Goal: Information Seeking & Learning: Check status

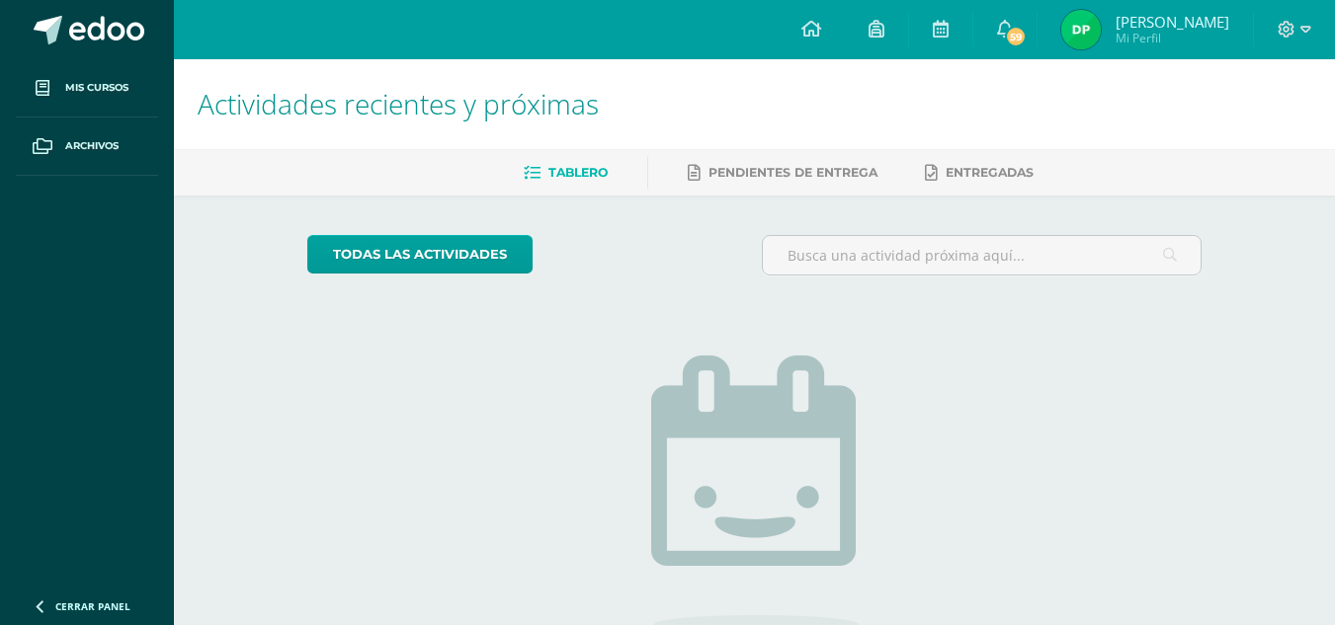
click at [1079, 35] on img at bounding box center [1081, 30] width 40 height 40
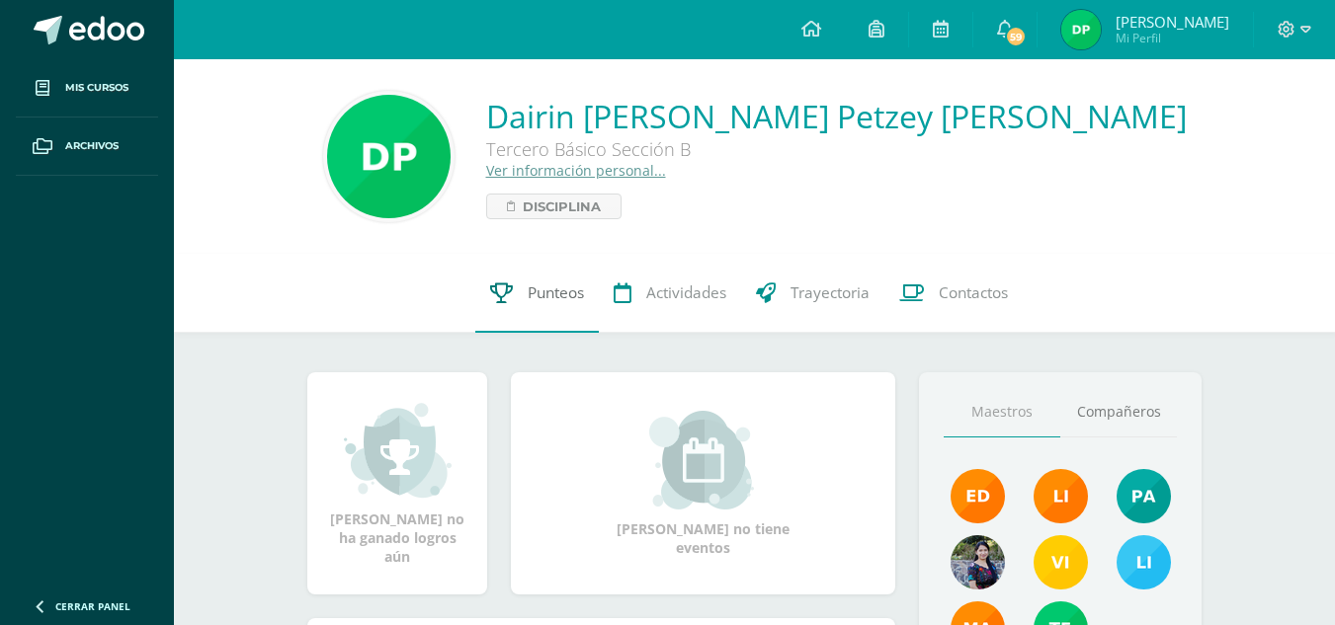
click at [539, 300] on span "Punteos" at bounding box center [556, 293] width 56 height 21
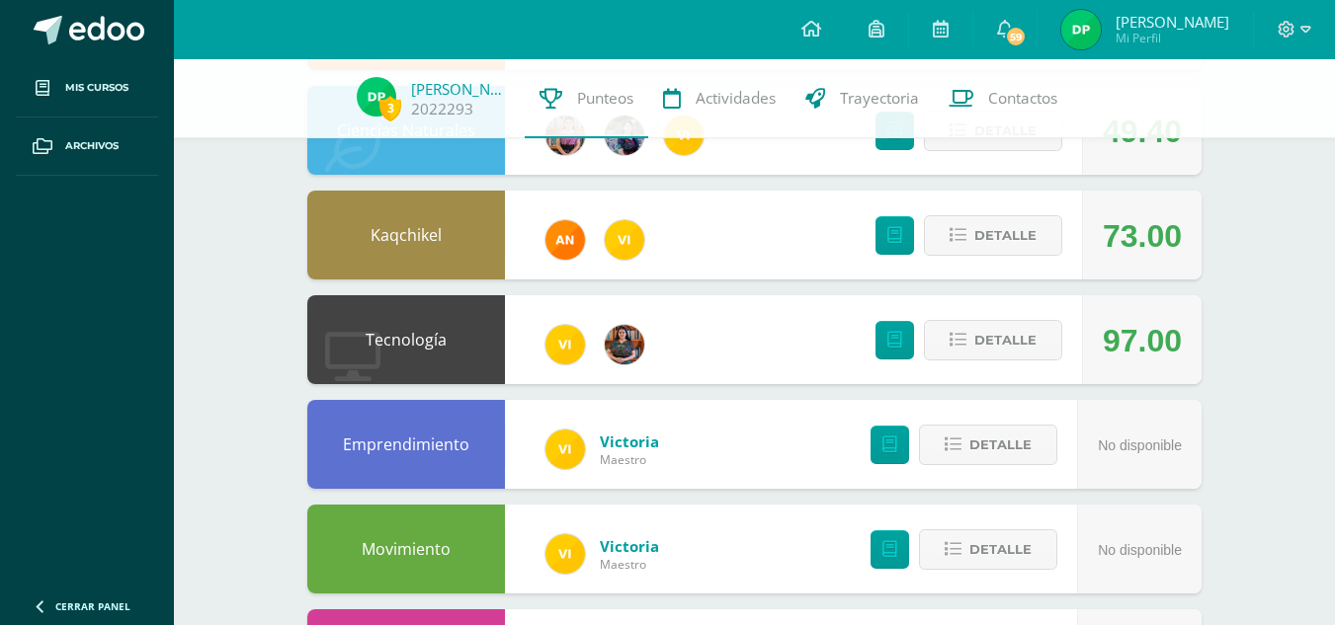
scroll to position [332, 0]
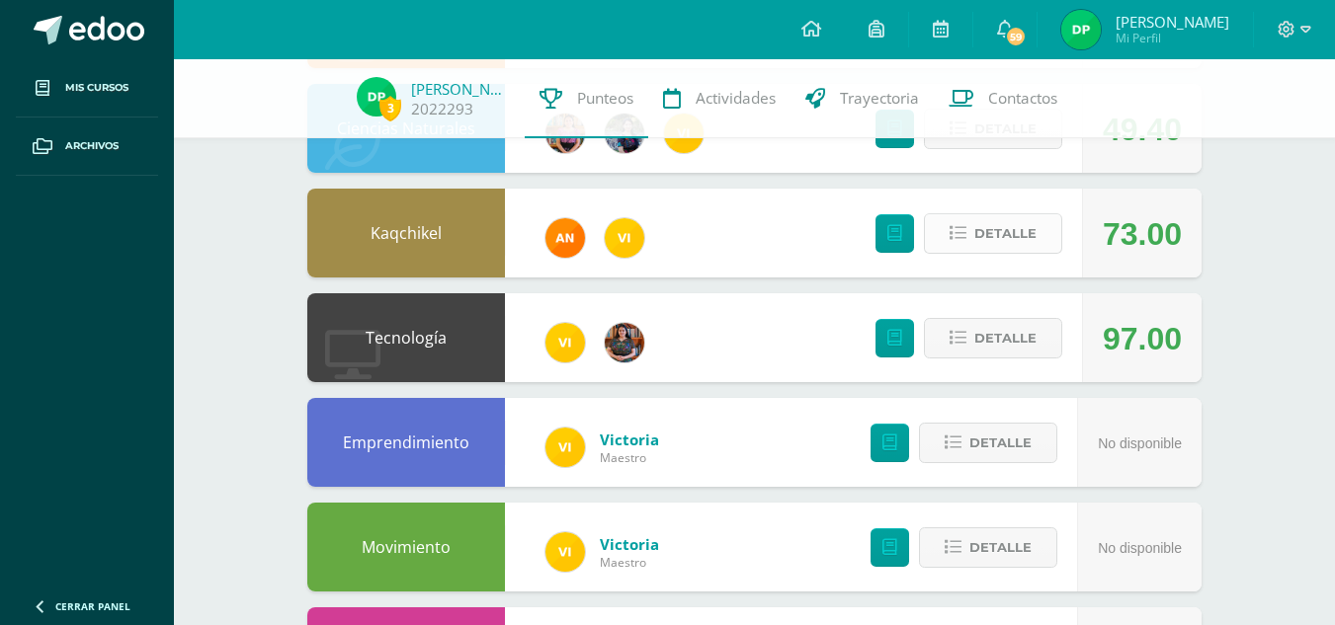
click at [1017, 250] on span "Detalle" at bounding box center [1005, 233] width 62 height 37
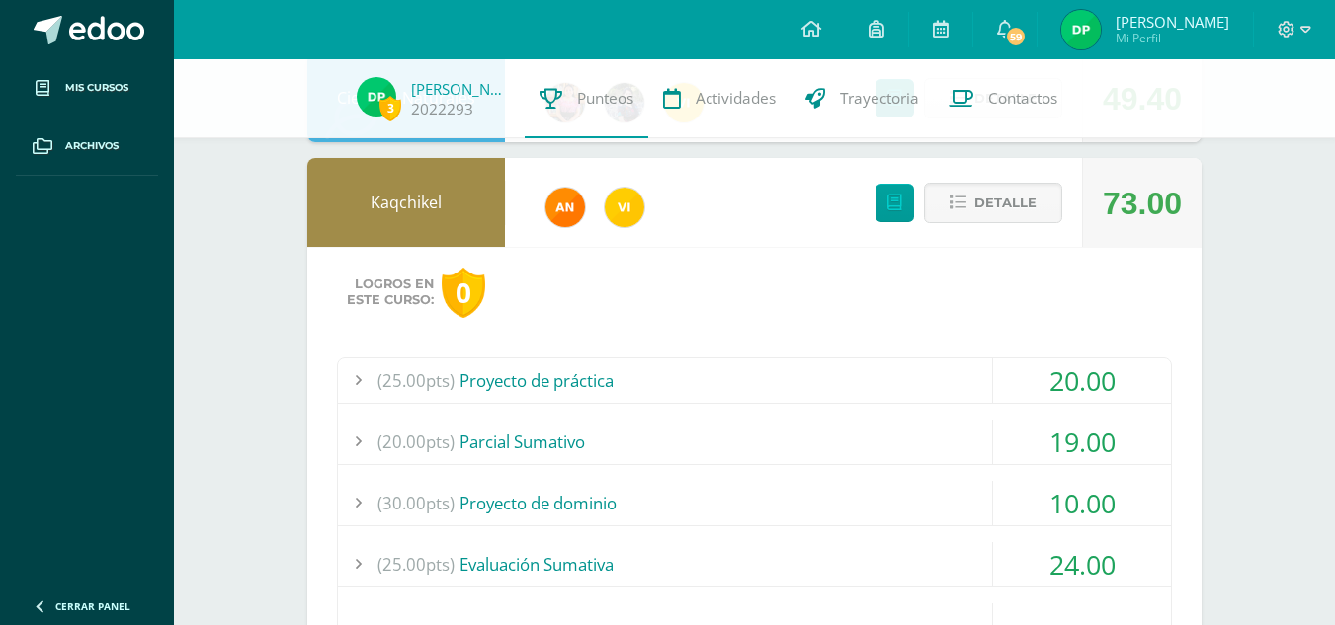
scroll to position [365, 0]
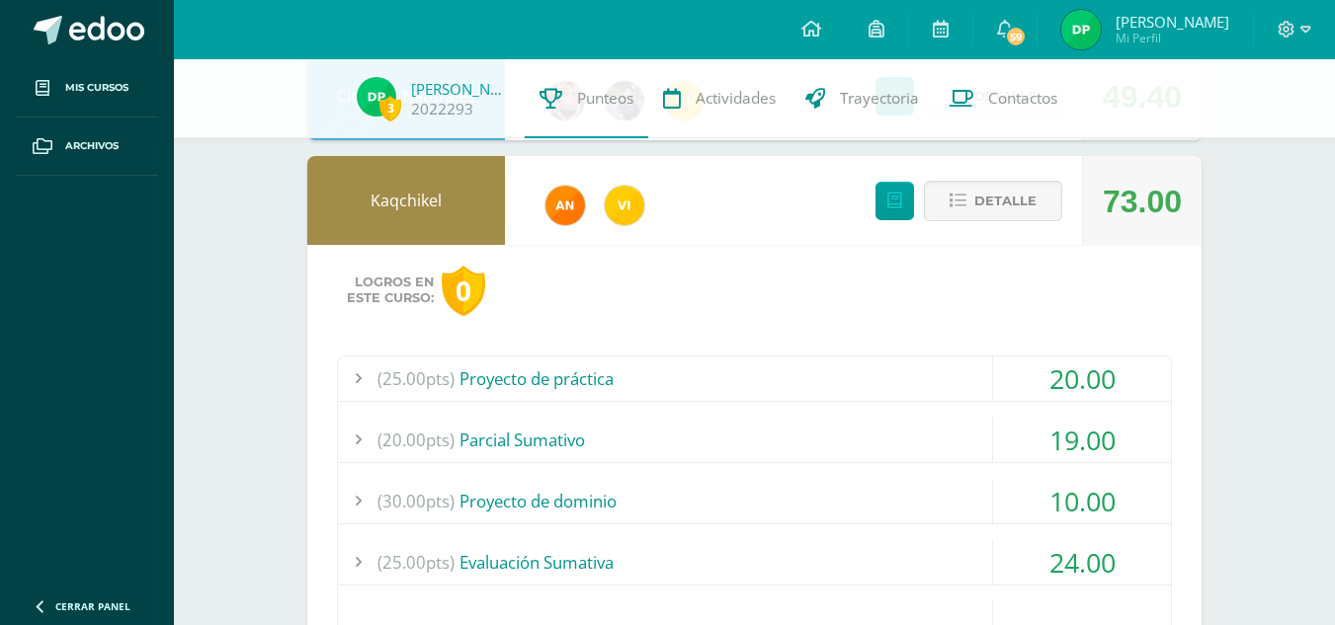
click at [879, 372] on div "(25.00pts) Proyecto de práctica" at bounding box center [754, 379] width 833 height 44
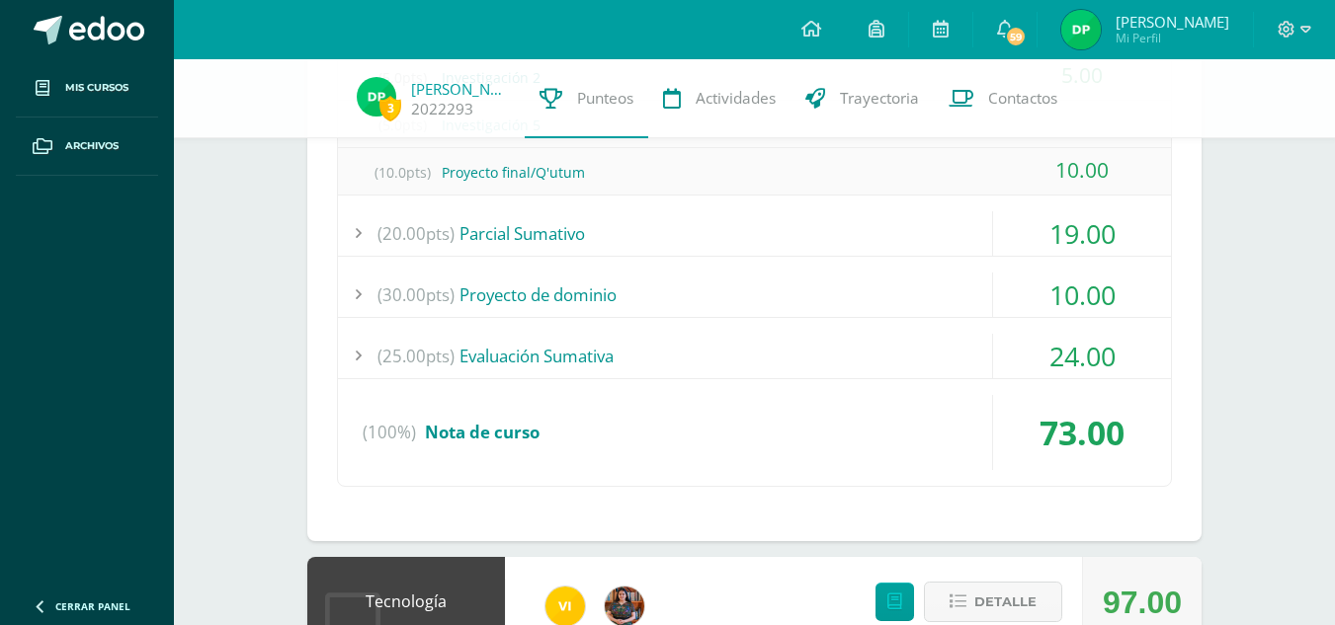
scroll to position [761, 0]
click at [614, 307] on div "(30.00pts) Proyecto de dominio" at bounding box center [754, 294] width 833 height 44
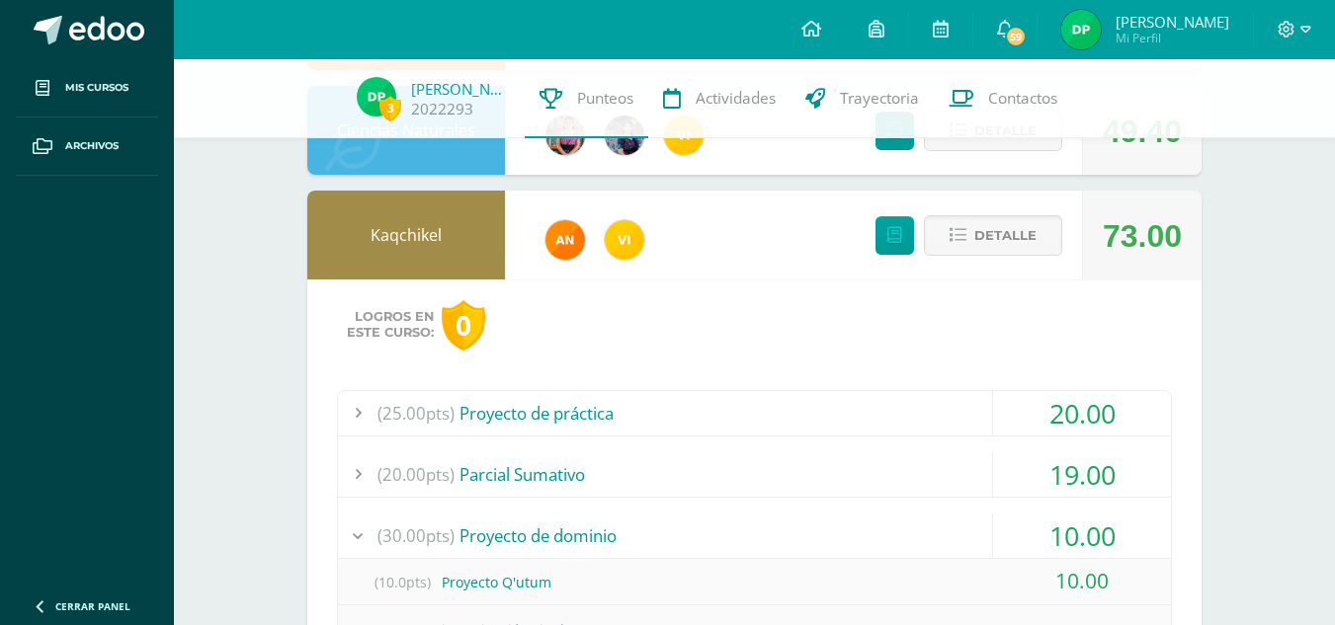
scroll to position [329, 0]
click at [1000, 237] on span "Detalle" at bounding box center [1005, 236] width 62 height 37
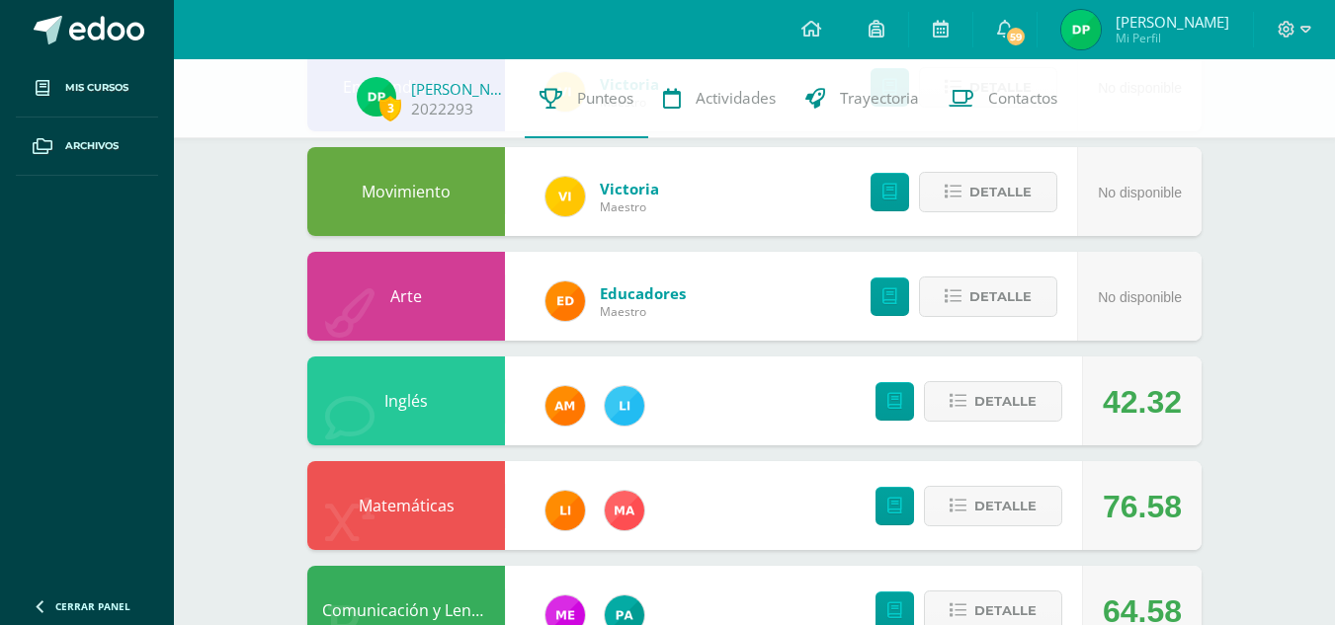
scroll to position [757, 0]
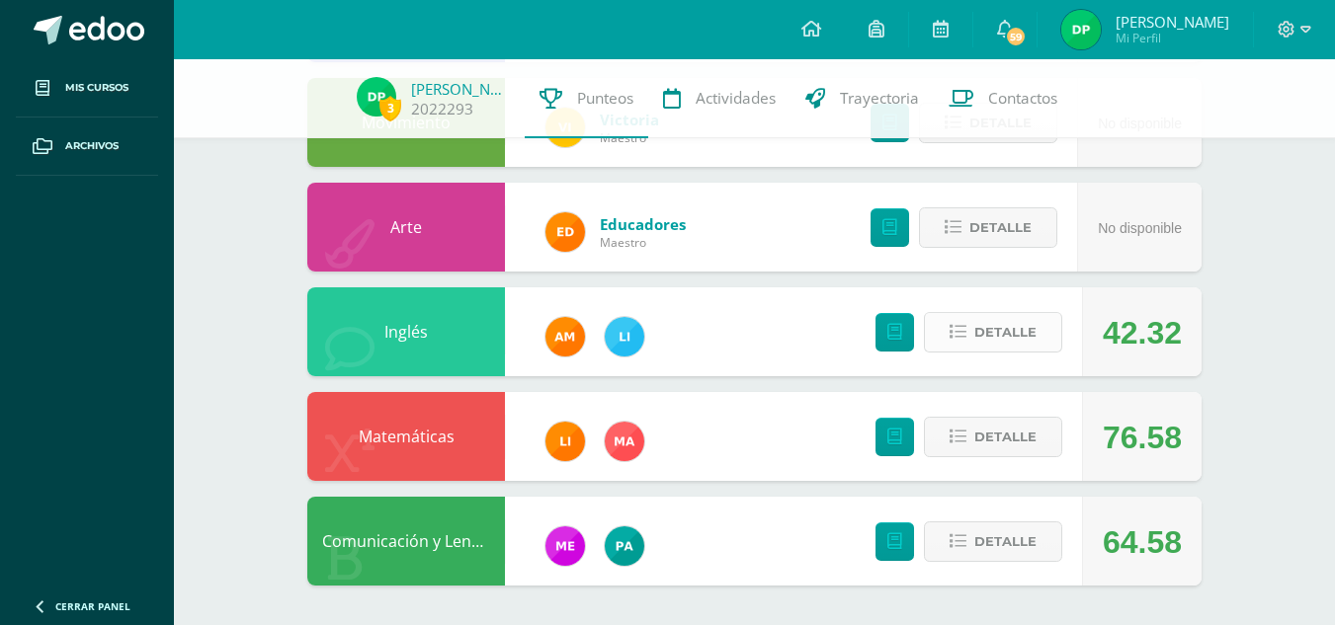
click at [992, 326] on span "Detalle" at bounding box center [1005, 332] width 62 height 37
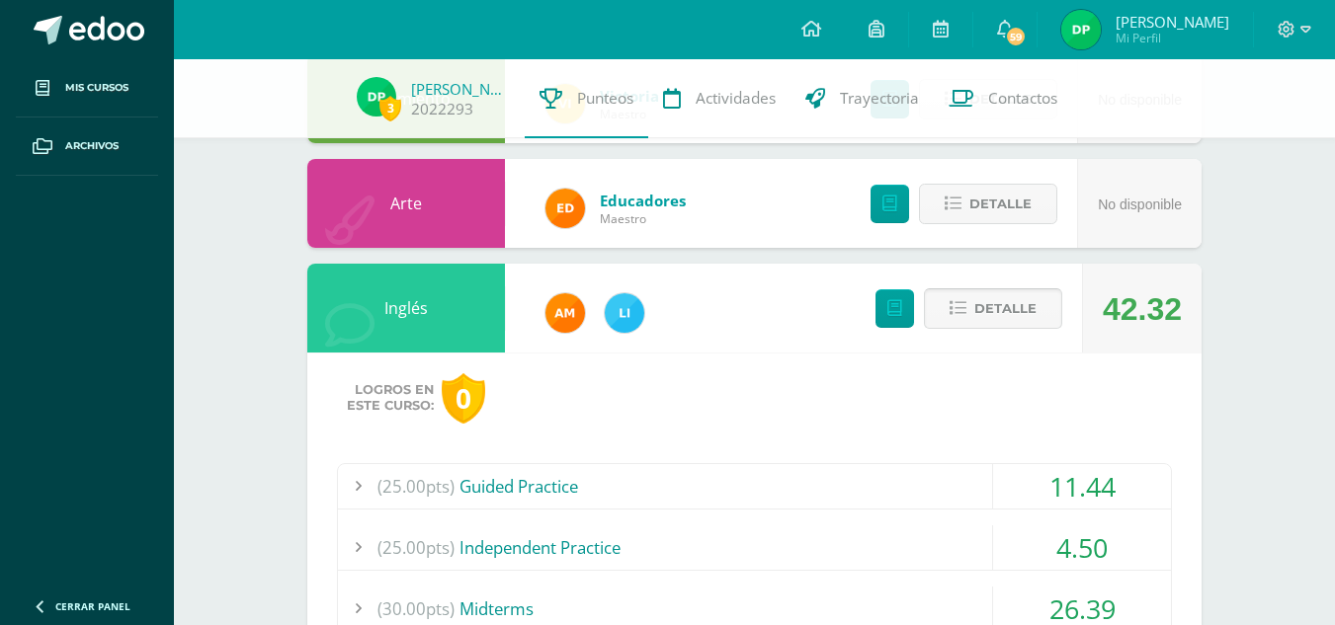
scroll to position [806, 0]
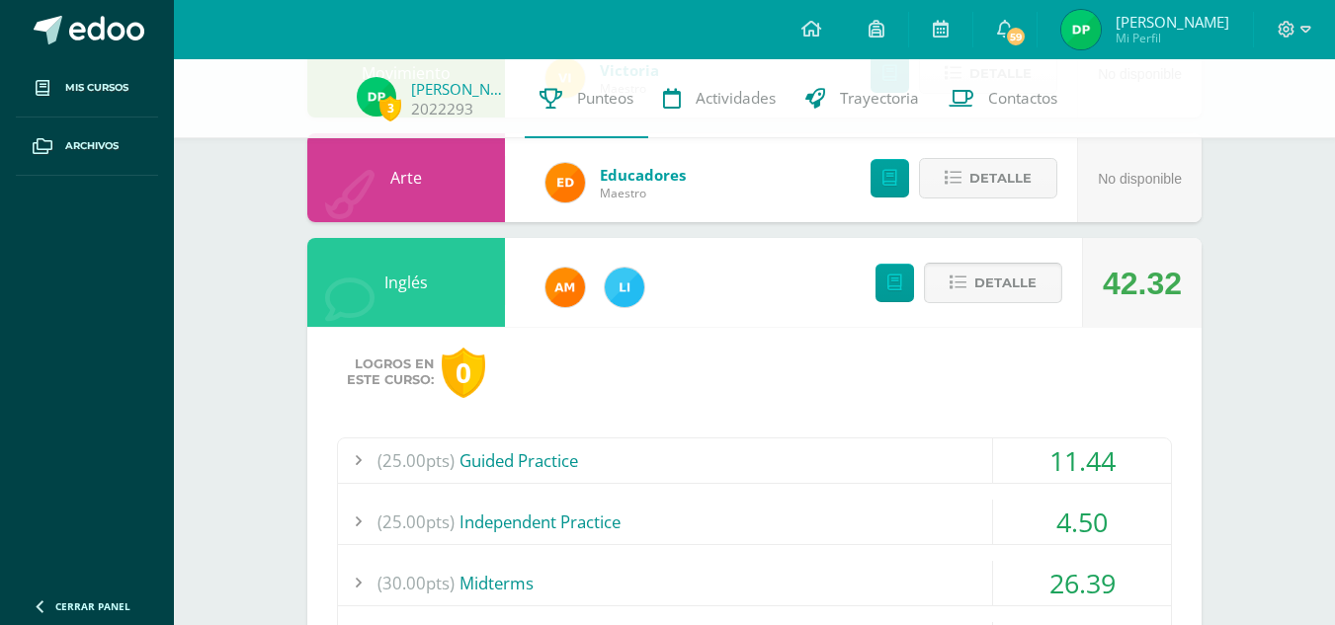
click at [995, 272] on span "Detalle" at bounding box center [1005, 283] width 62 height 37
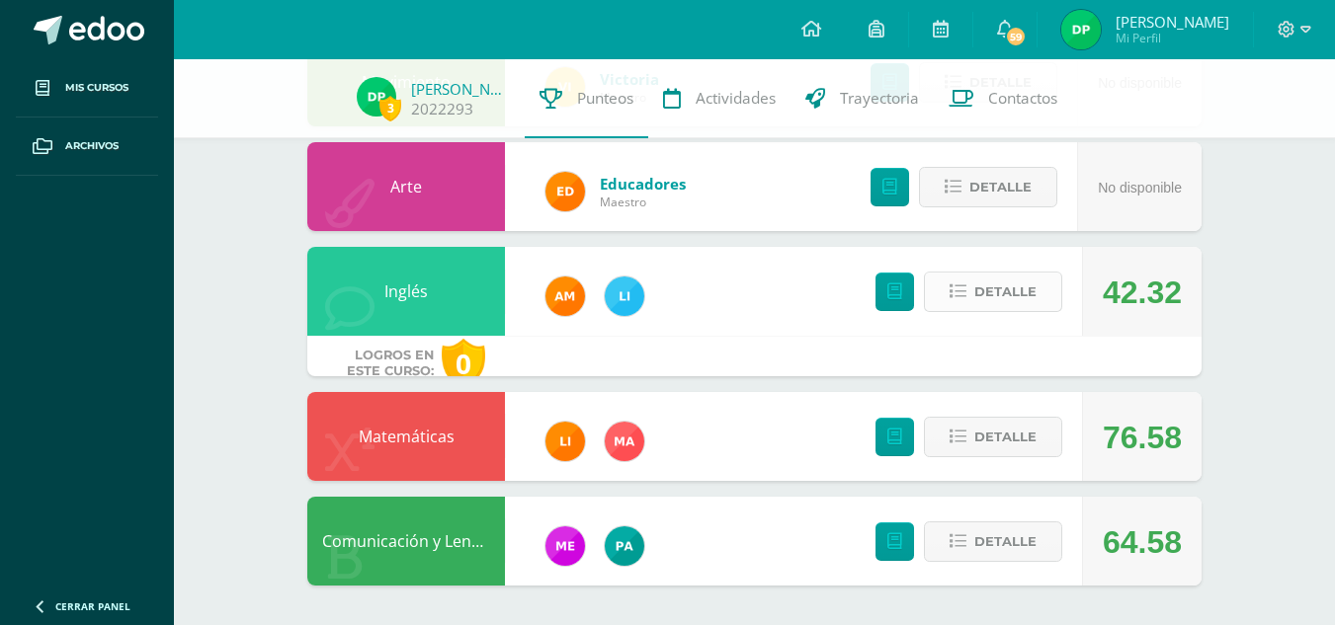
scroll to position [757, 0]
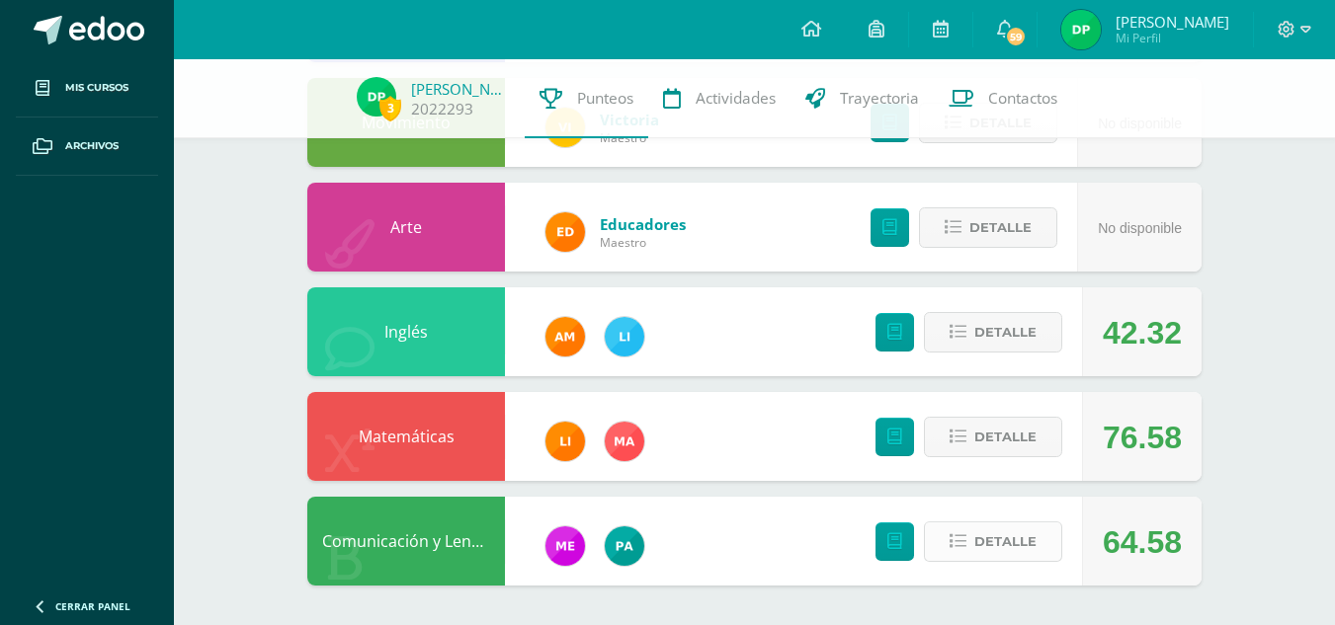
click at [1013, 553] on span "Detalle" at bounding box center [1005, 542] width 62 height 37
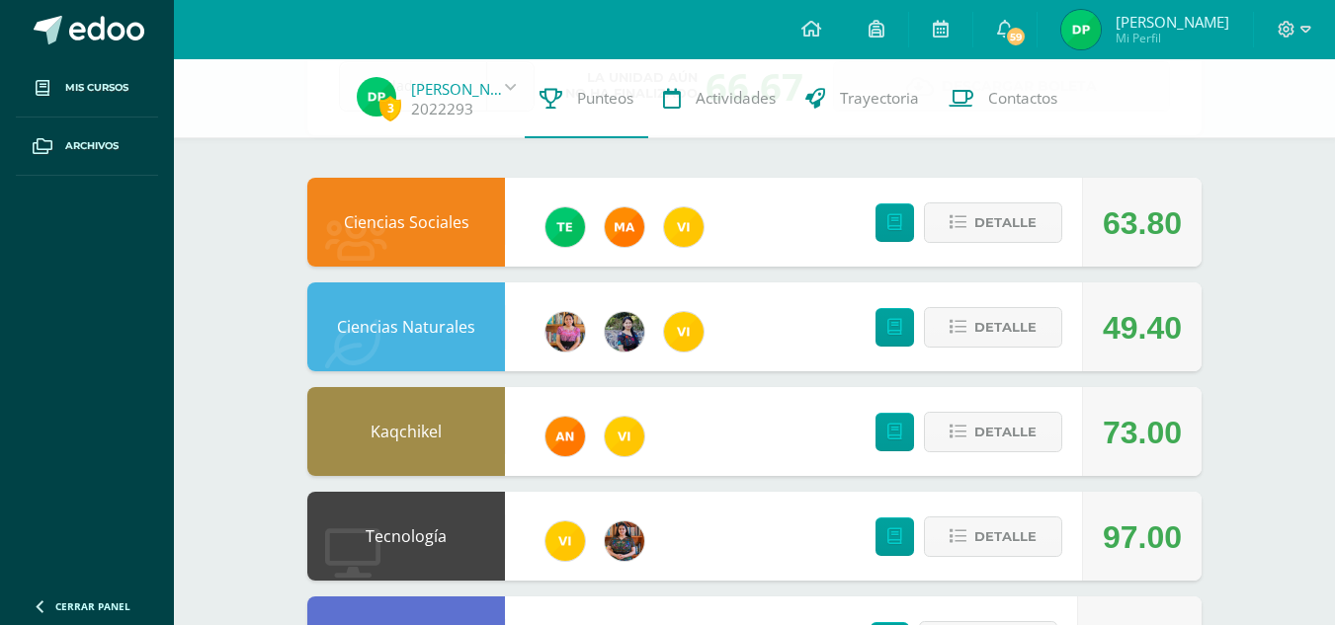
scroll to position [131, 0]
